Goal: Information Seeking & Learning: Learn about a topic

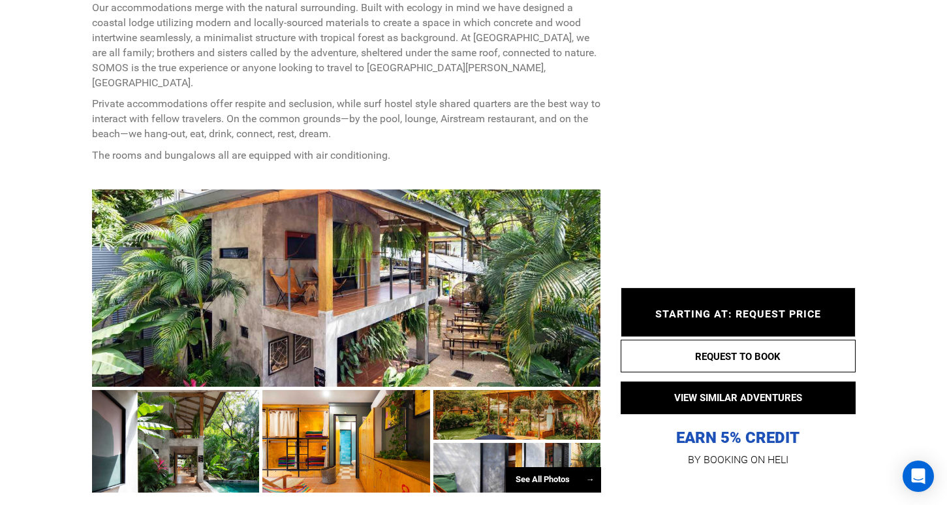
scroll to position [956, 0]
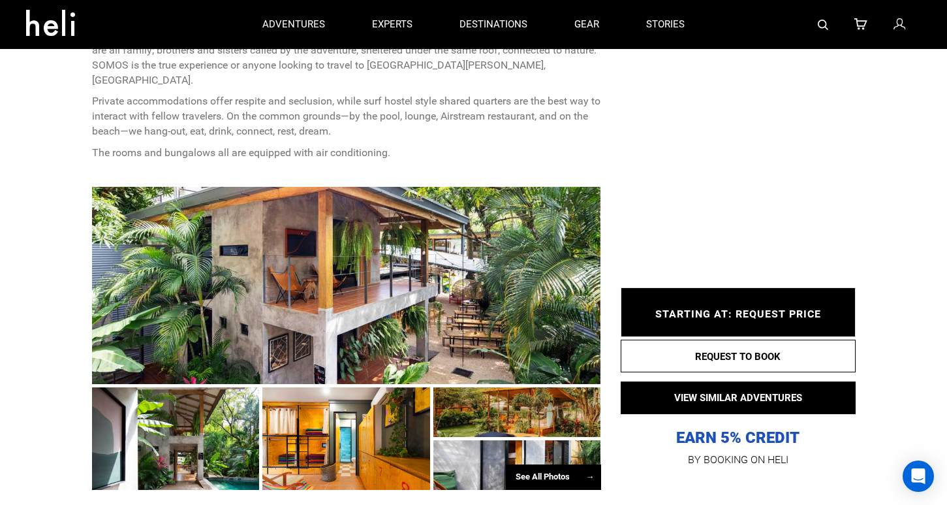
click at [200, 387] on div at bounding box center [176, 438] width 168 height 102
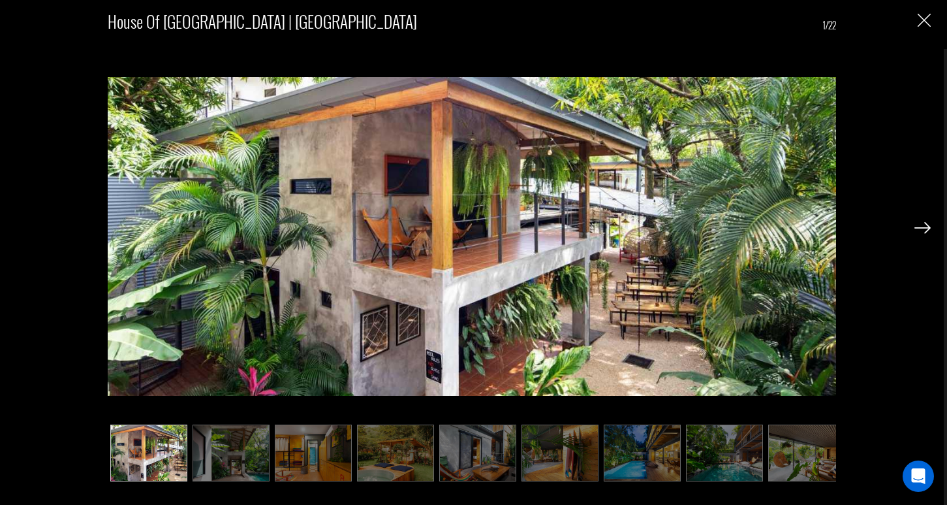
click at [232, 486] on div "House of [GEOGRAPHIC_DATA] | [GEOGRAPHIC_DATA] 1/22" at bounding box center [472, 252] width 944 height 505
click at [237, 455] on img at bounding box center [231, 452] width 77 height 57
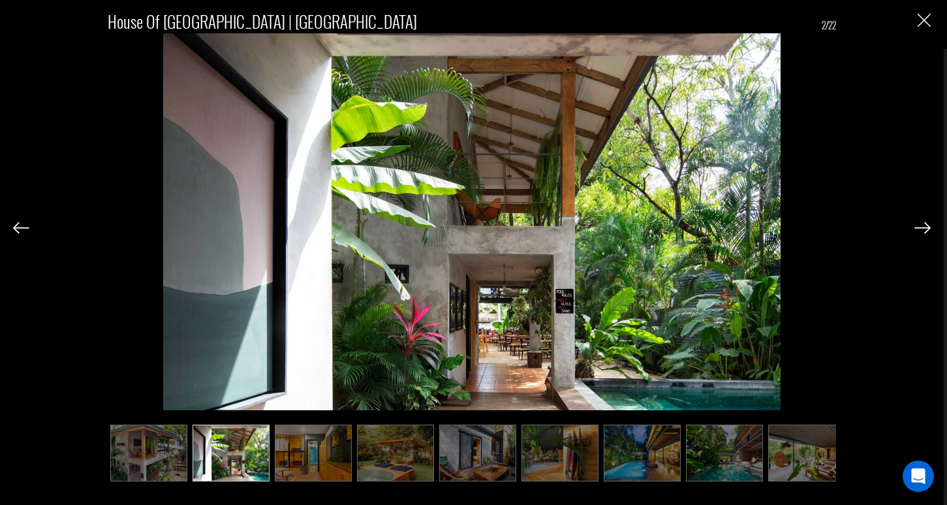
click at [337, 454] on img at bounding box center [313, 452] width 77 height 57
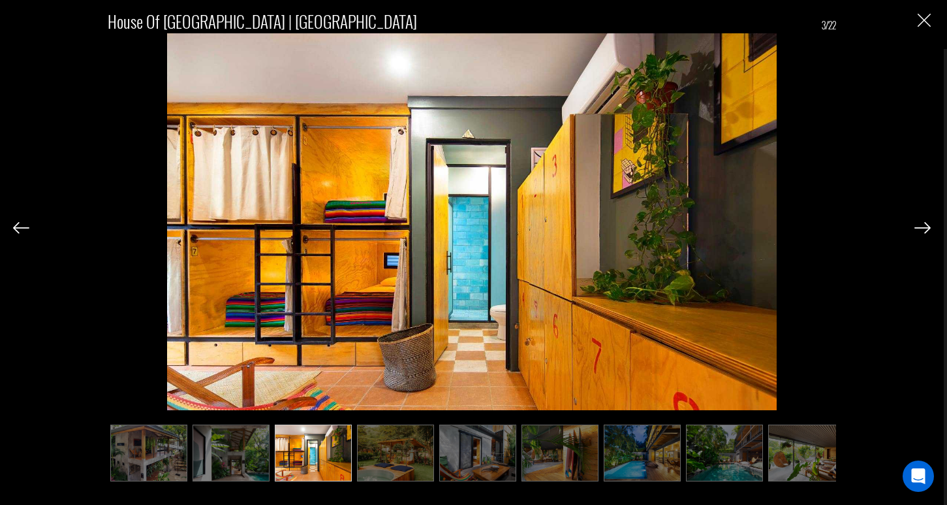
click at [411, 449] on img at bounding box center [395, 452] width 77 height 57
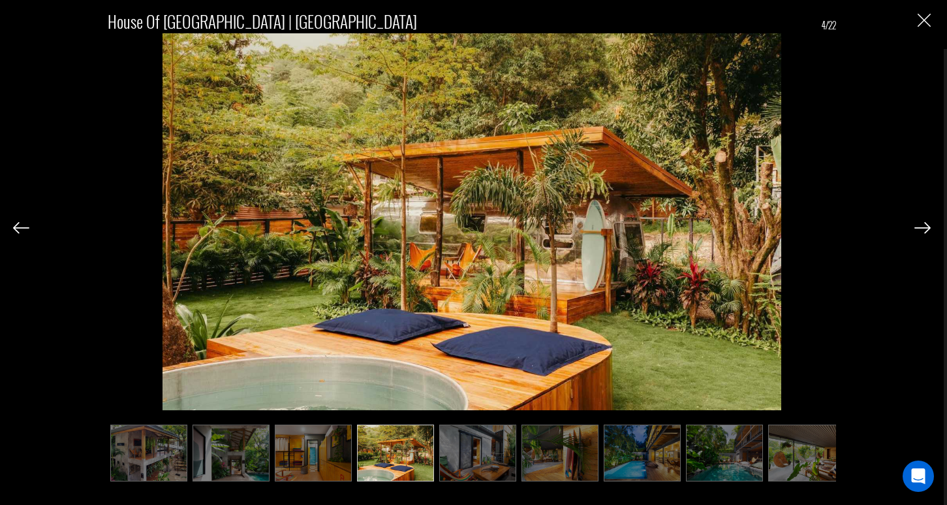
click at [322, 449] on img at bounding box center [313, 452] width 77 height 57
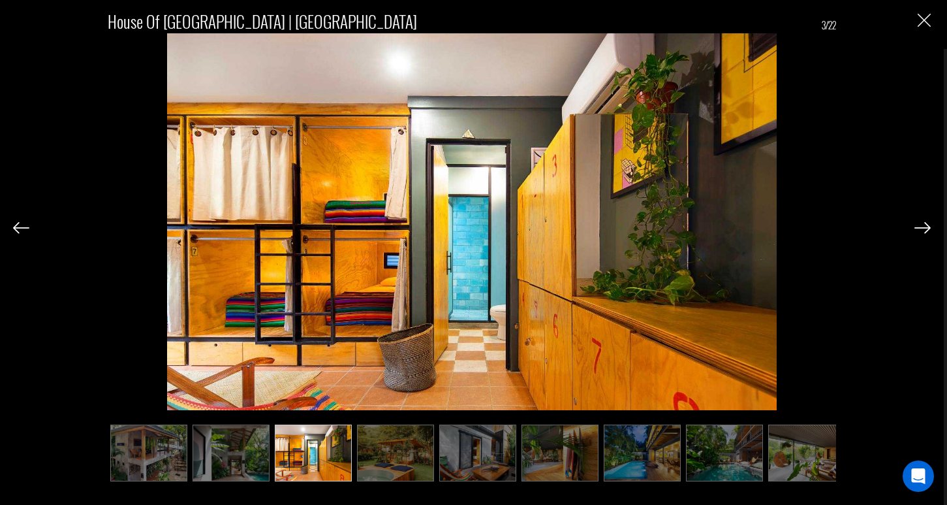
click at [389, 450] on img at bounding box center [395, 452] width 77 height 57
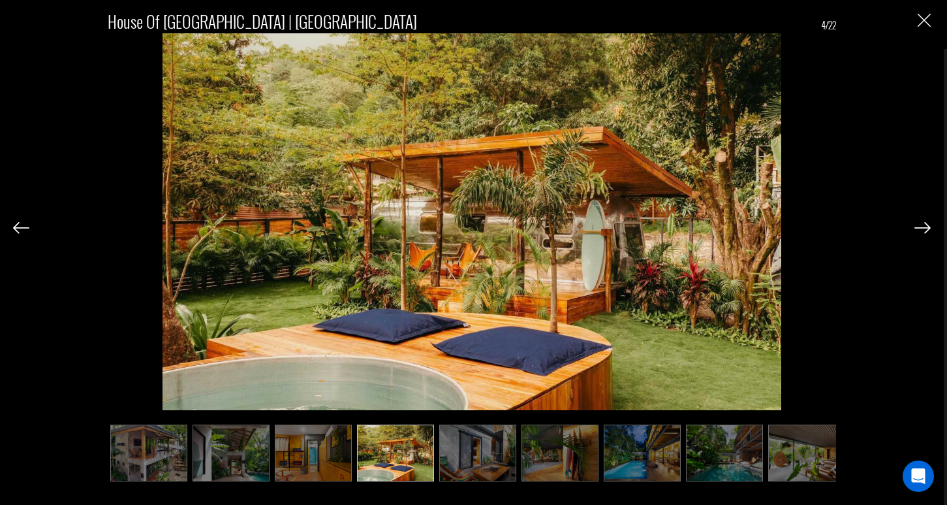
click at [462, 453] on img at bounding box center [477, 452] width 77 height 57
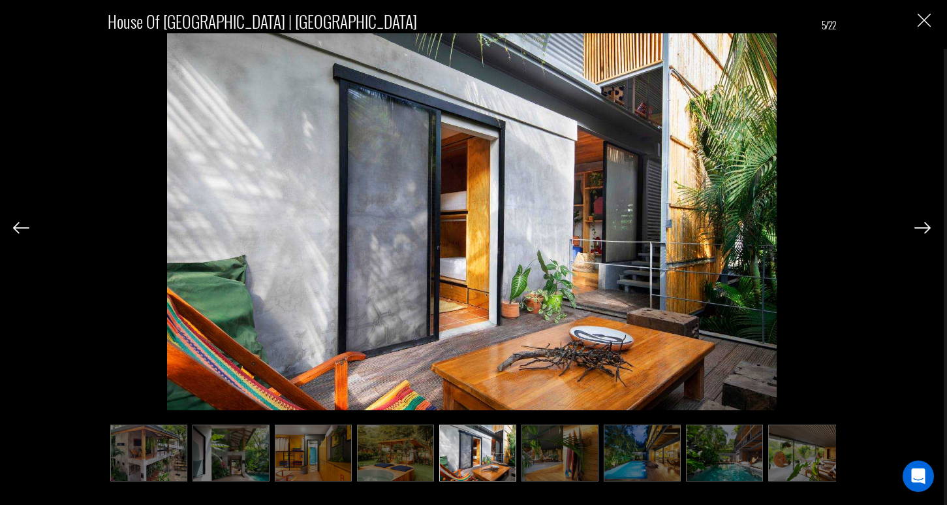
click at [534, 443] on img at bounding box center [560, 452] width 77 height 57
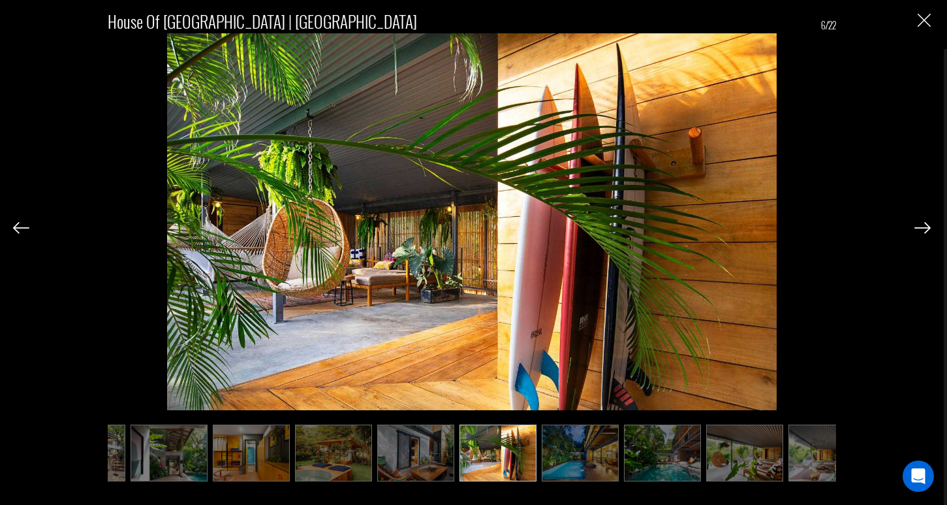
scroll to position [0, 65]
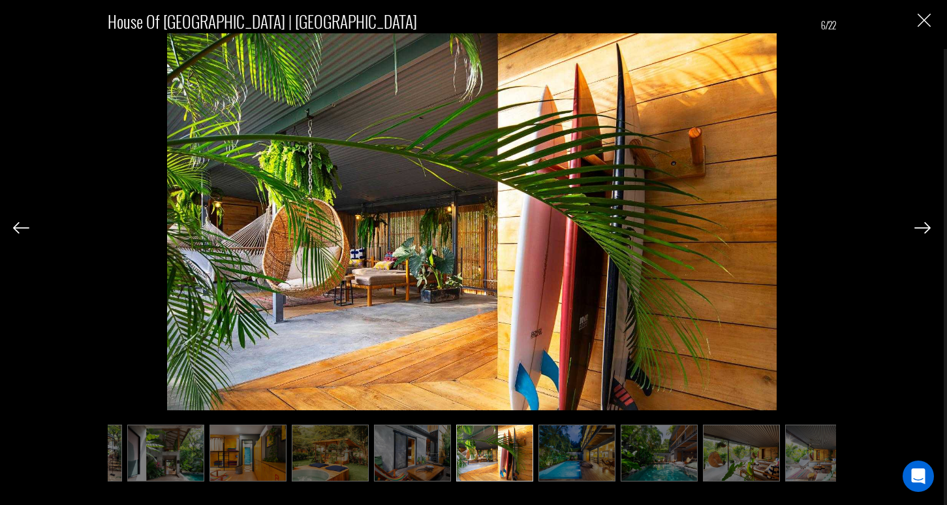
click at [569, 448] on img at bounding box center [577, 452] width 77 height 57
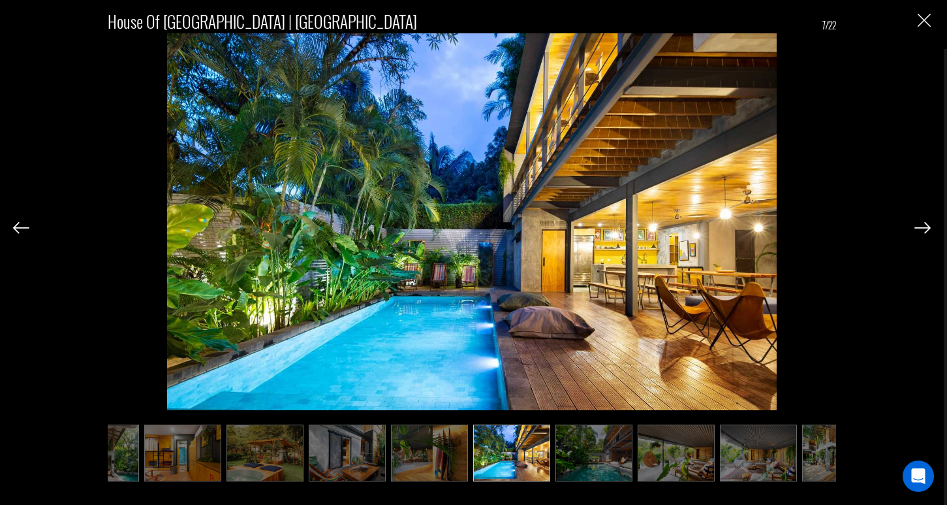
click at [633, 450] on ul at bounding box center [472, 452] width 729 height 57
click at [684, 448] on img at bounding box center [676, 452] width 77 height 57
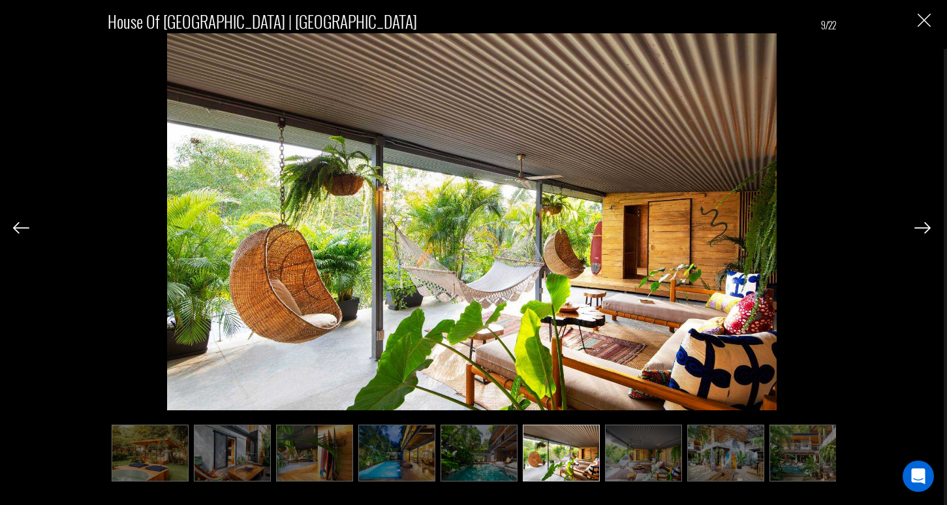
click at [729, 456] on img at bounding box center [725, 452] width 77 height 57
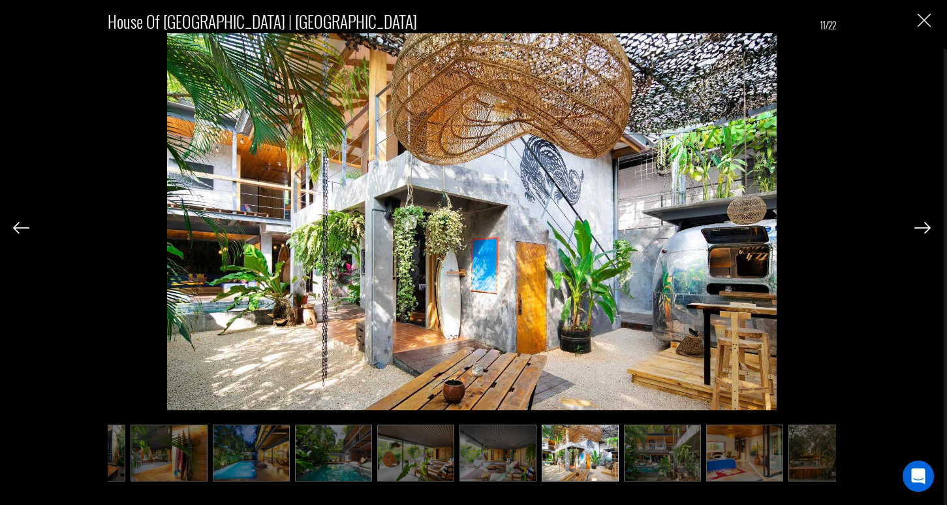
click at [730, 458] on img at bounding box center [744, 452] width 77 height 57
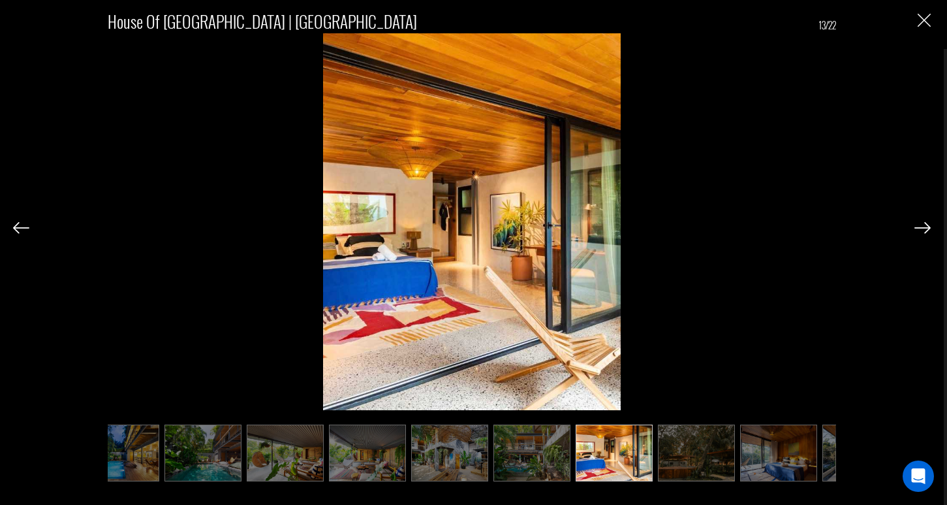
click at [539, 443] on img at bounding box center [531, 452] width 77 height 57
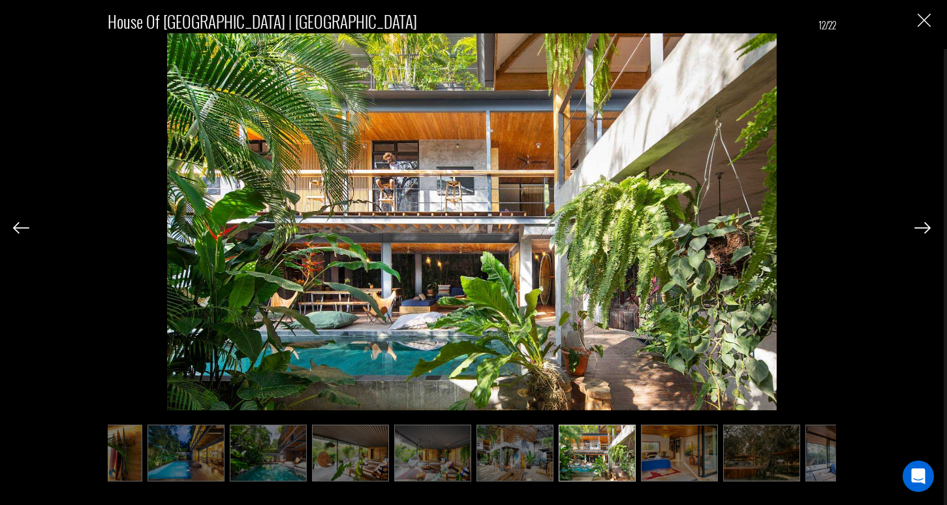
click at [503, 460] on img at bounding box center [515, 452] width 77 height 57
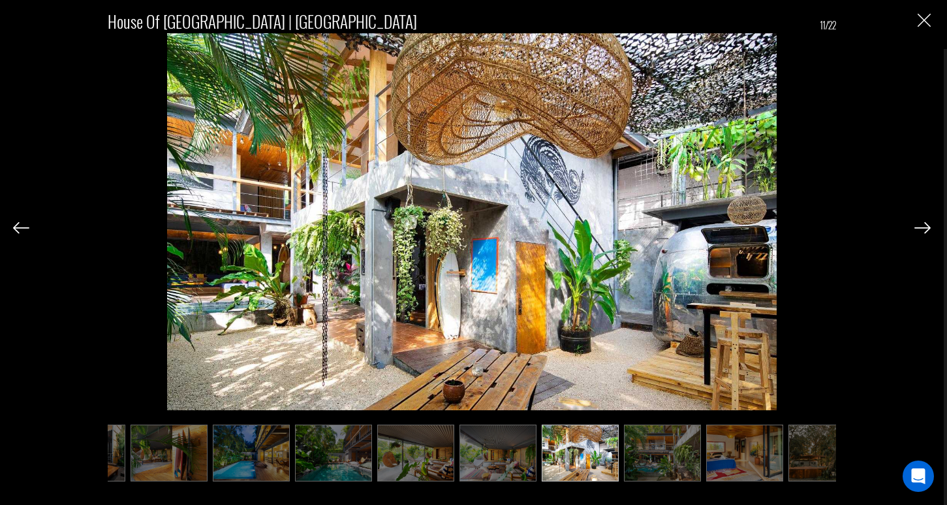
click at [790, 448] on img at bounding box center [827, 452] width 77 height 57
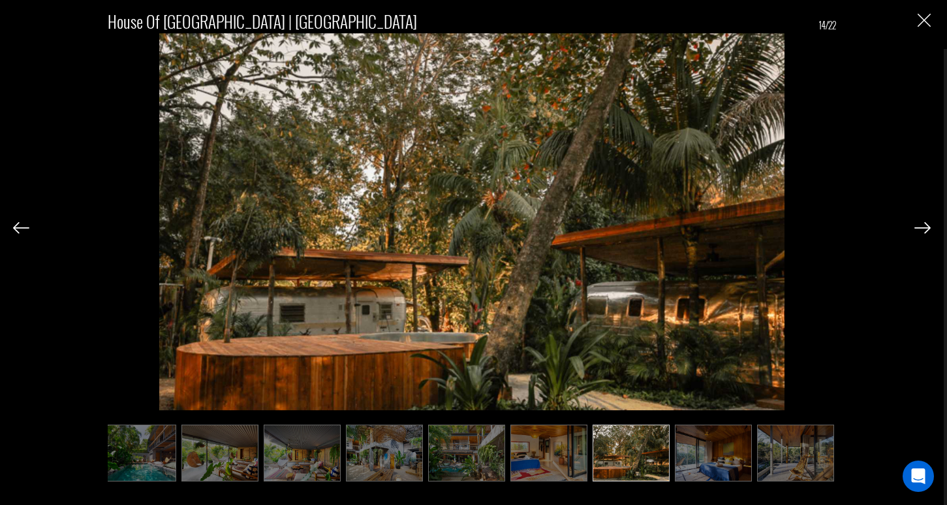
click at [790, 449] on img at bounding box center [795, 452] width 77 height 57
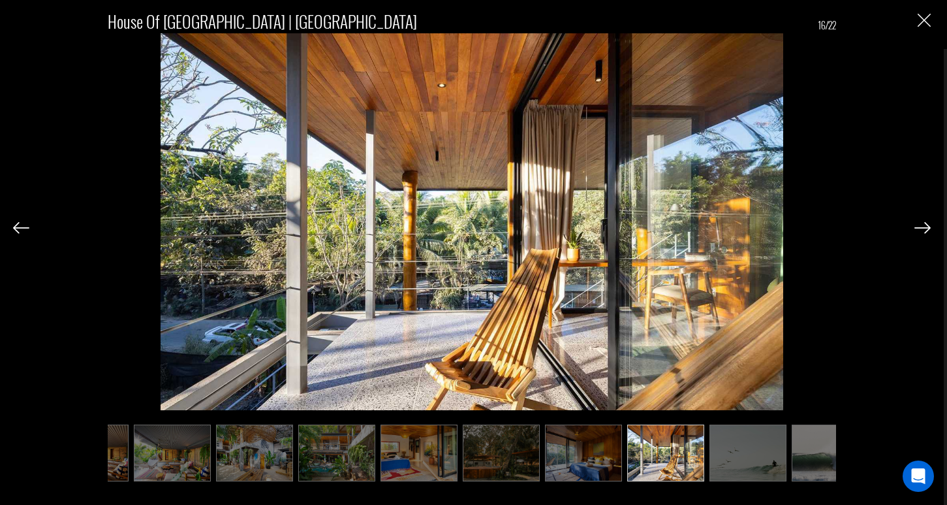
scroll to position [0, 717]
click at [820, 76] on div "House of [GEOGRAPHIC_DATA] | [GEOGRAPHIC_DATA] 16/22" at bounding box center [472, 206] width 729 height 407
click at [717, 435] on img at bounding box center [747, 452] width 77 height 57
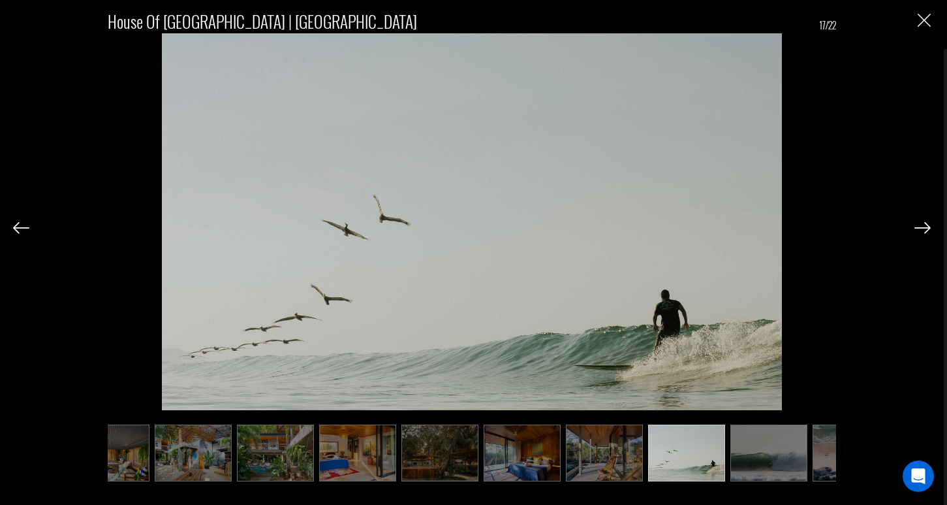
click at [764, 445] on img at bounding box center [768, 452] width 77 height 57
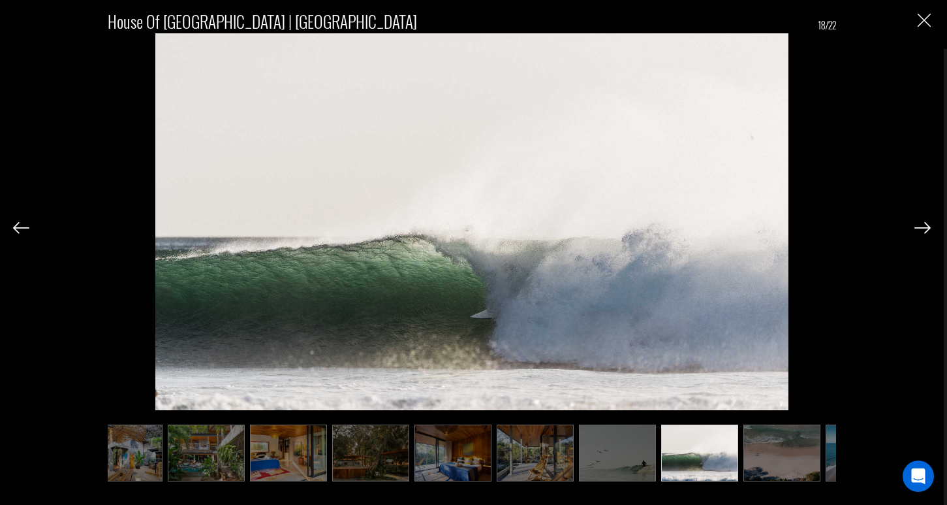
click at [928, 16] on img "Close" at bounding box center [924, 20] width 13 height 13
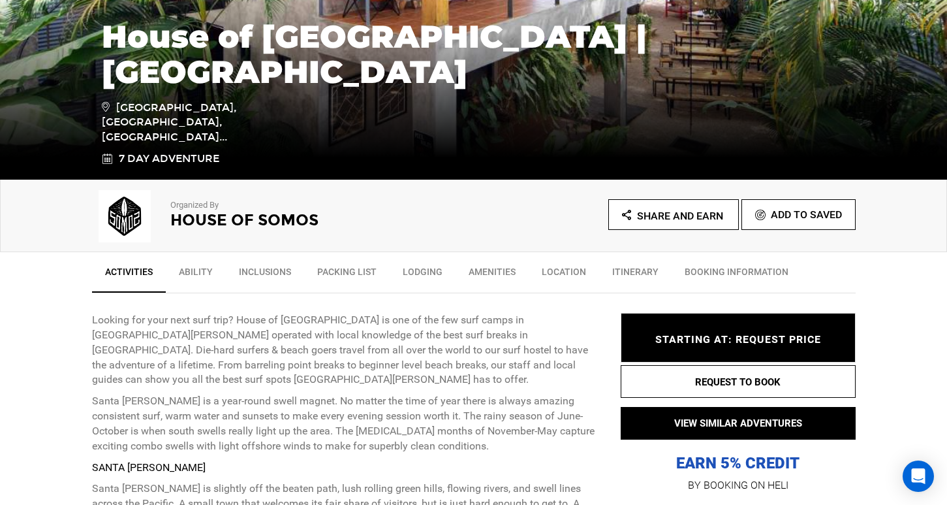
scroll to position [262, 0]
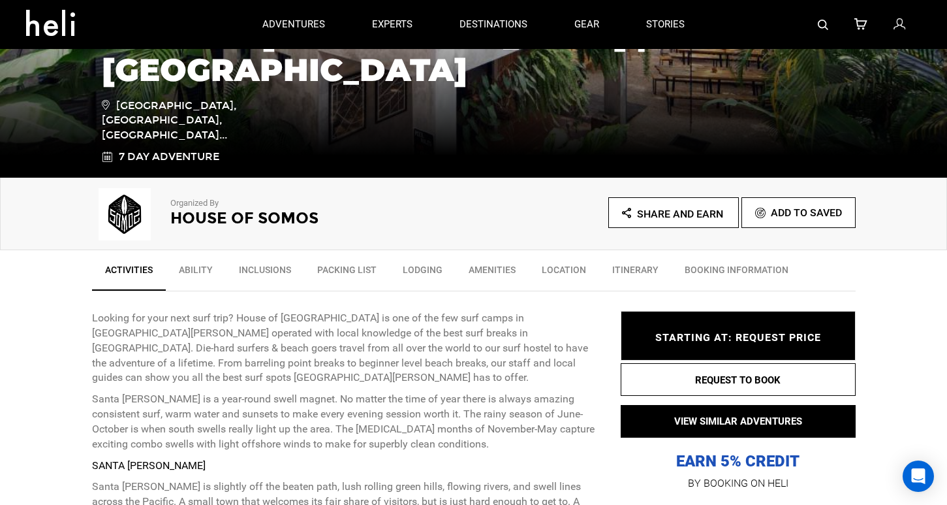
click at [188, 268] on link "Ability" at bounding box center [196, 273] width 60 height 33
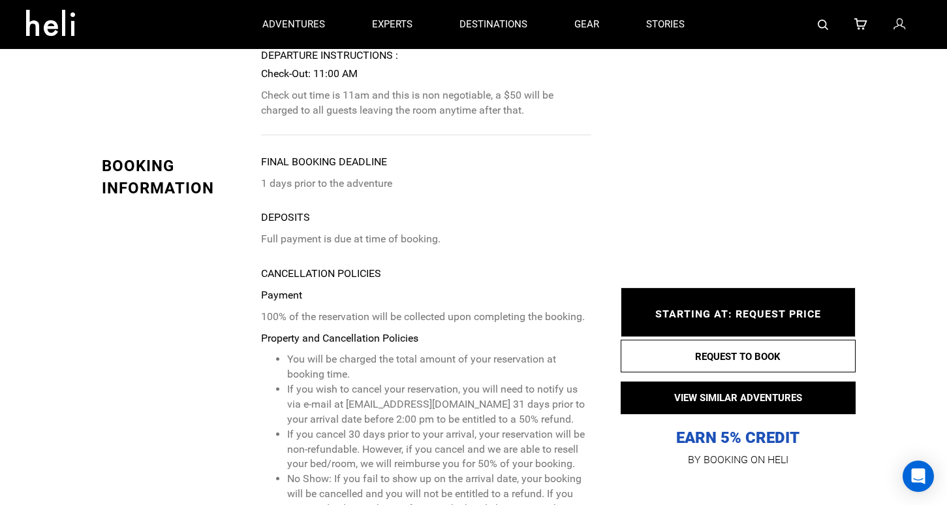
scroll to position [3212, 0]
